Goal: Task Accomplishment & Management: Manage account settings

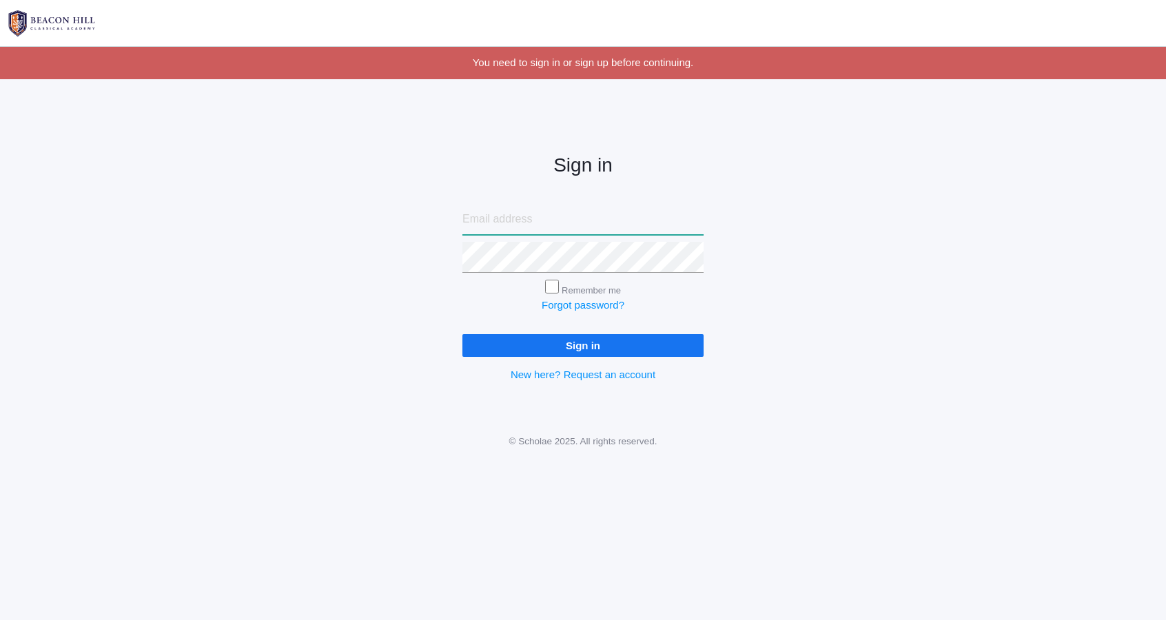
click at [635, 222] on input "email" at bounding box center [582, 219] width 241 height 31
click at [643, 219] on input "email" at bounding box center [582, 219] width 241 height 31
type input "[EMAIL_ADDRESS][DOMAIN_NAME]"
click at [665, 353] on input "Sign in" at bounding box center [582, 345] width 241 height 23
